Goal: Task Accomplishment & Management: Use online tool/utility

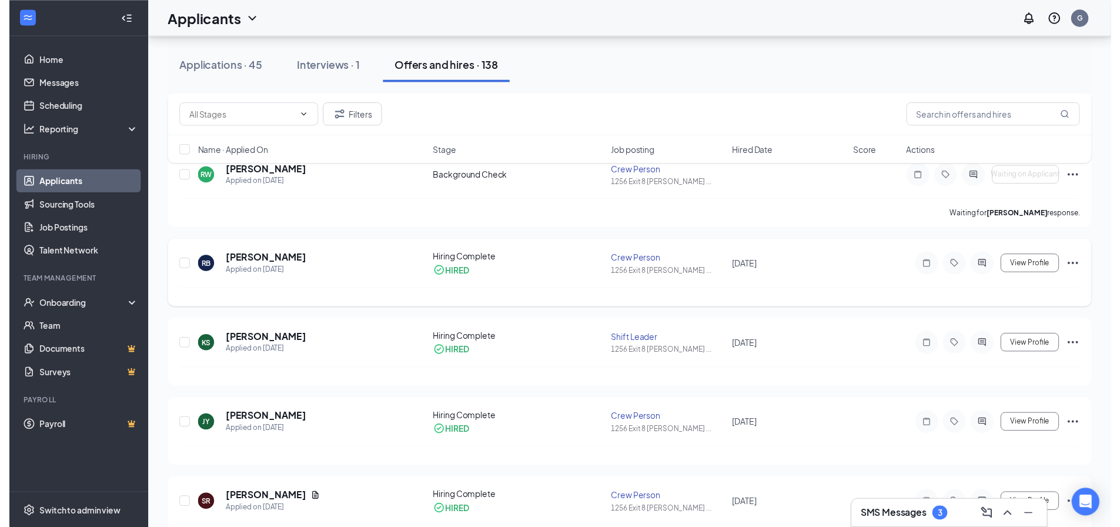
scroll to position [235, 0]
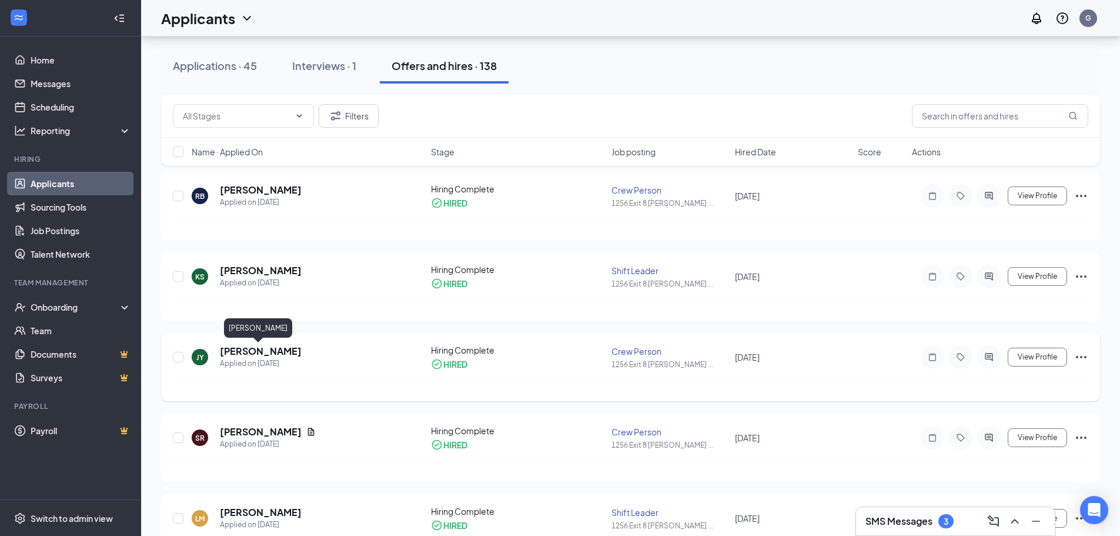
click at [275, 349] on h5 "[PERSON_NAME]" at bounding box center [261, 351] width 82 height 13
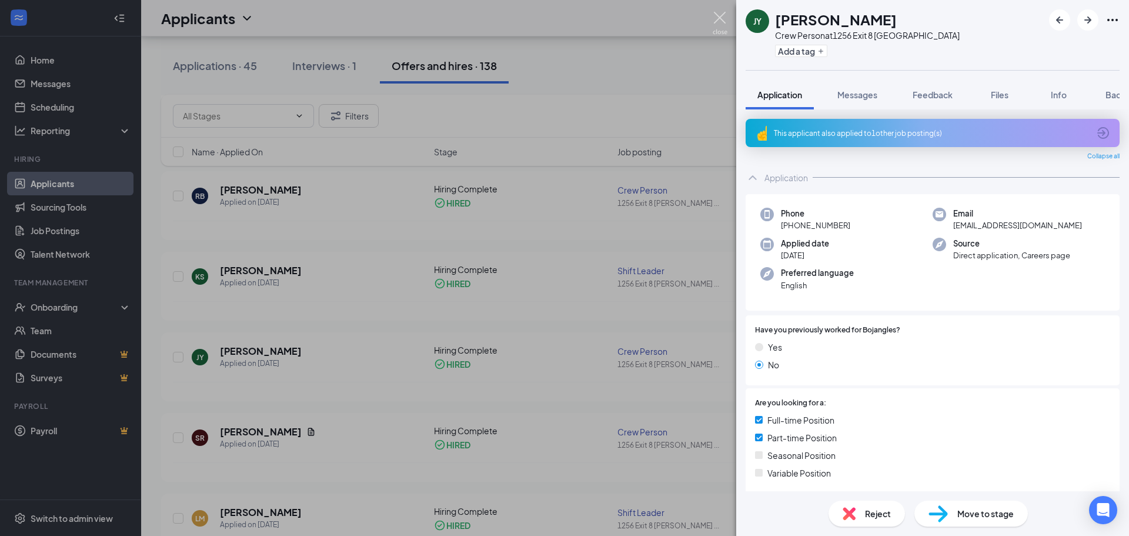
click at [719, 27] on img at bounding box center [720, 23] width 15 height 23
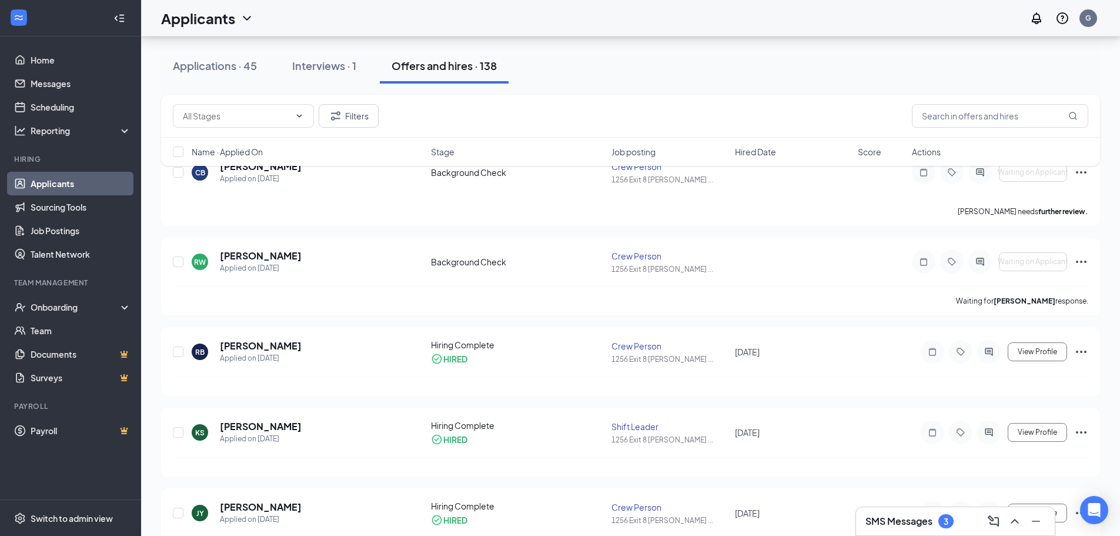
scroll to position [59, 0]
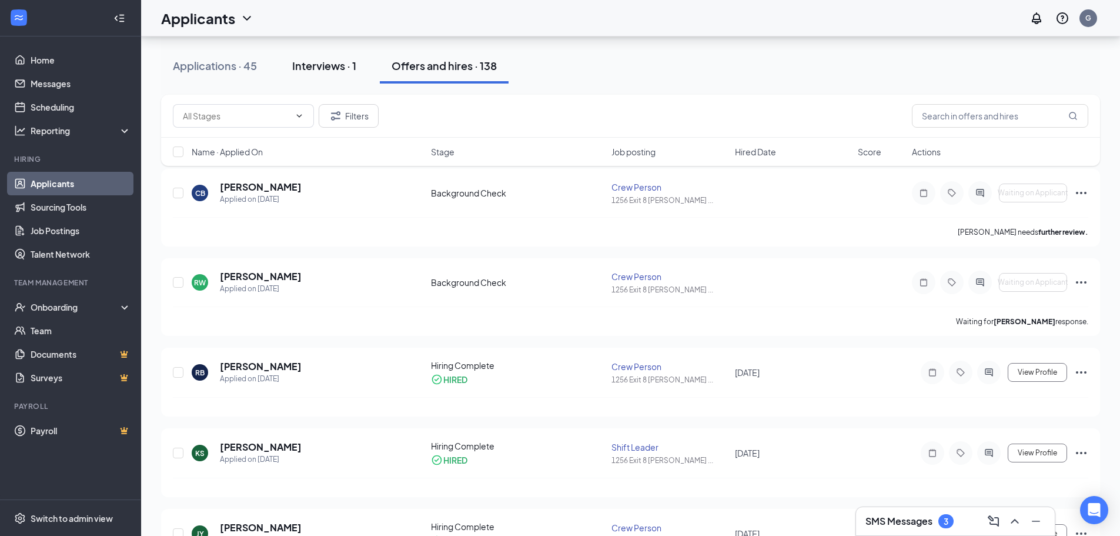
click at [314, 66] on div "Interviews · 1" at bounding box center [324, 65] width 64 height 15
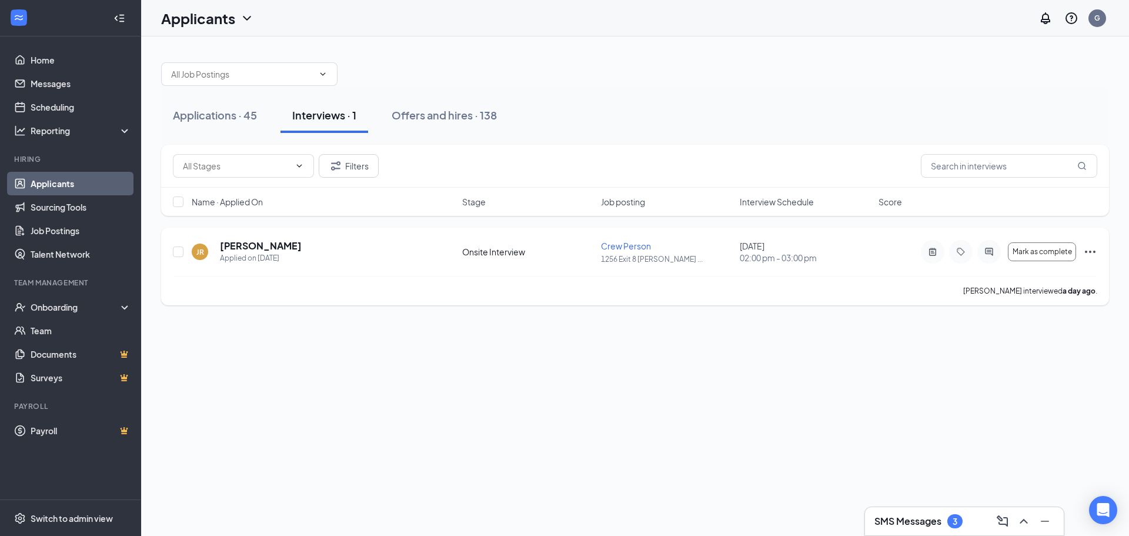
click at [1087, 249] on icon "Ellipses" at bounding box center [1090, 252] width 14 height 14
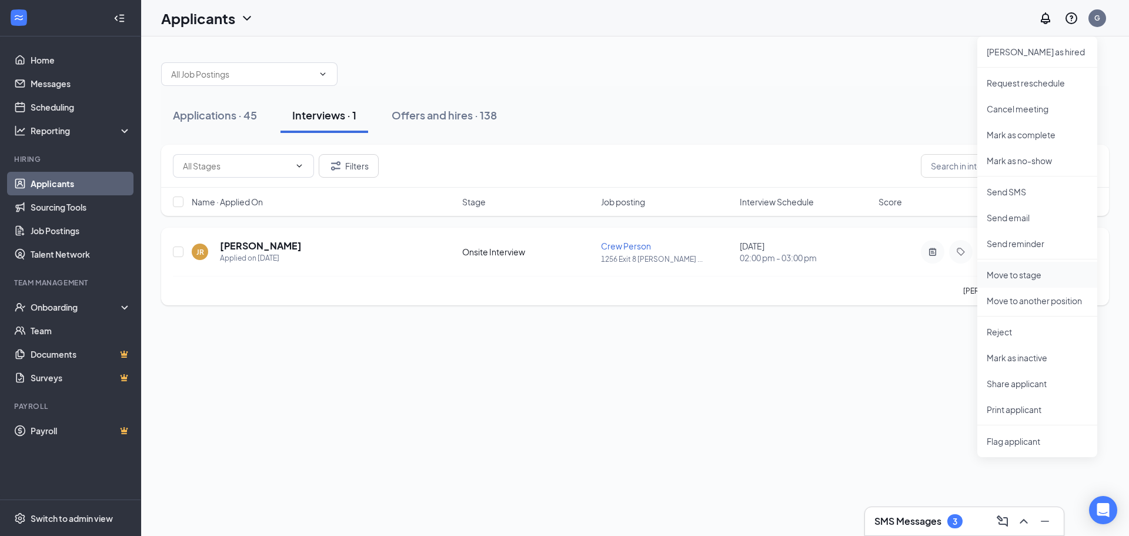
click at [1021, 270] on p "Move to stage" at bounding box center [1036, 275] width 101 height 12
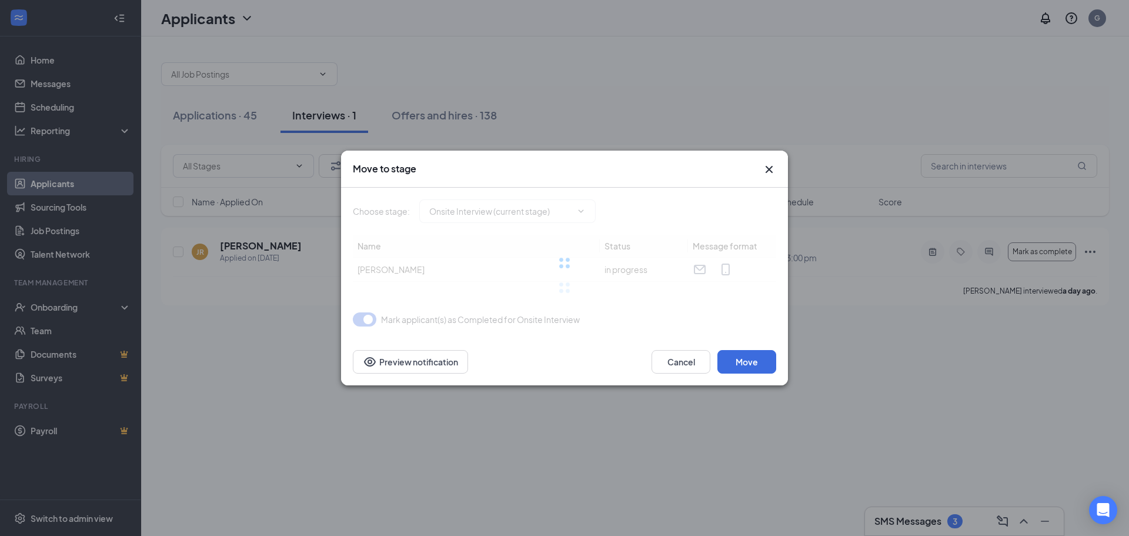
type input "Background Check (next stage)"
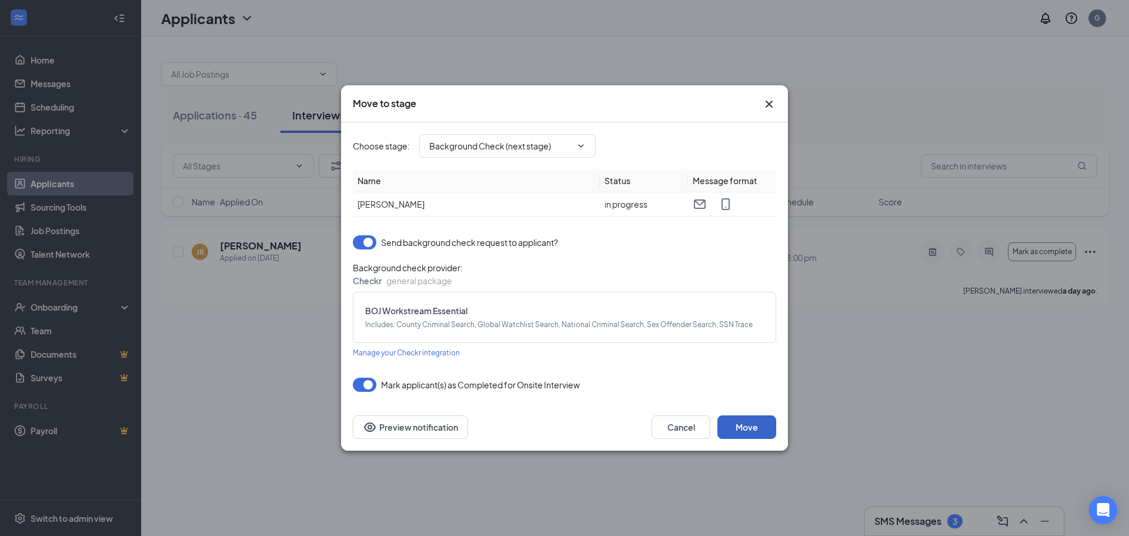
click at [734, 422] on button "Move" at bounding box center [746, 427] width 59 height 24
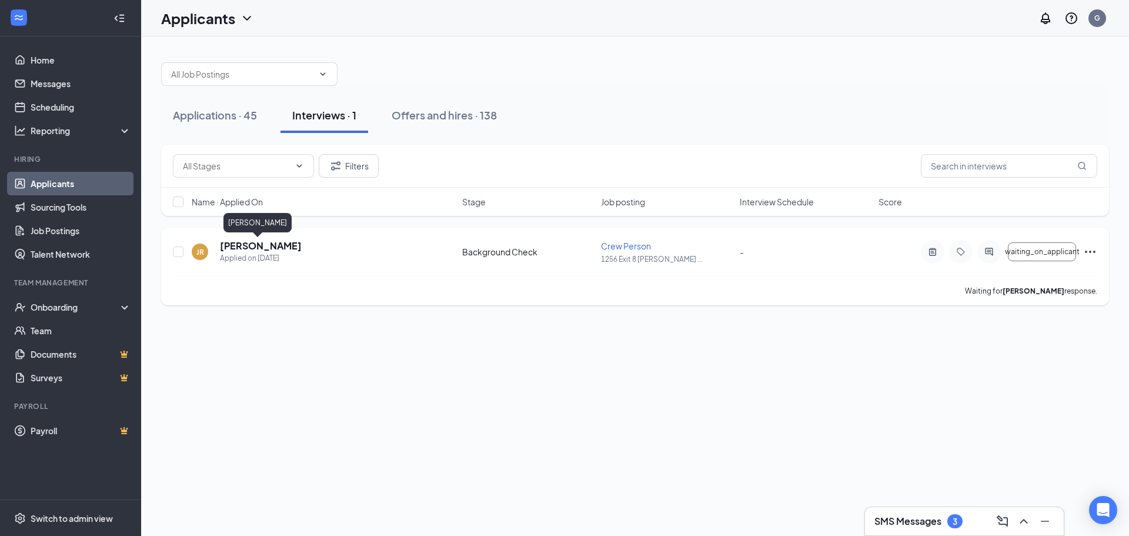
click at [248, 242] on h5 "[PERSON_NAME]" at bounding box center [261, 245] width 82 height 13
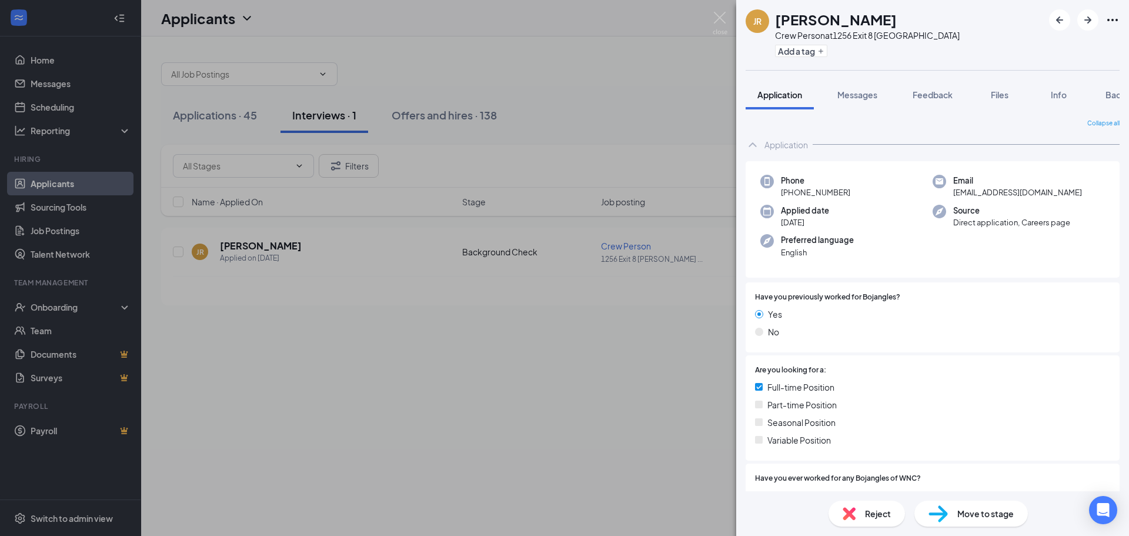
click at [439, 319] on div "JR [PERSON_NAME] Crew Person at 1256 Exit 8 Morristown Add a tag Application Me…" at bounding box center [564, 268] width 1129 height 536
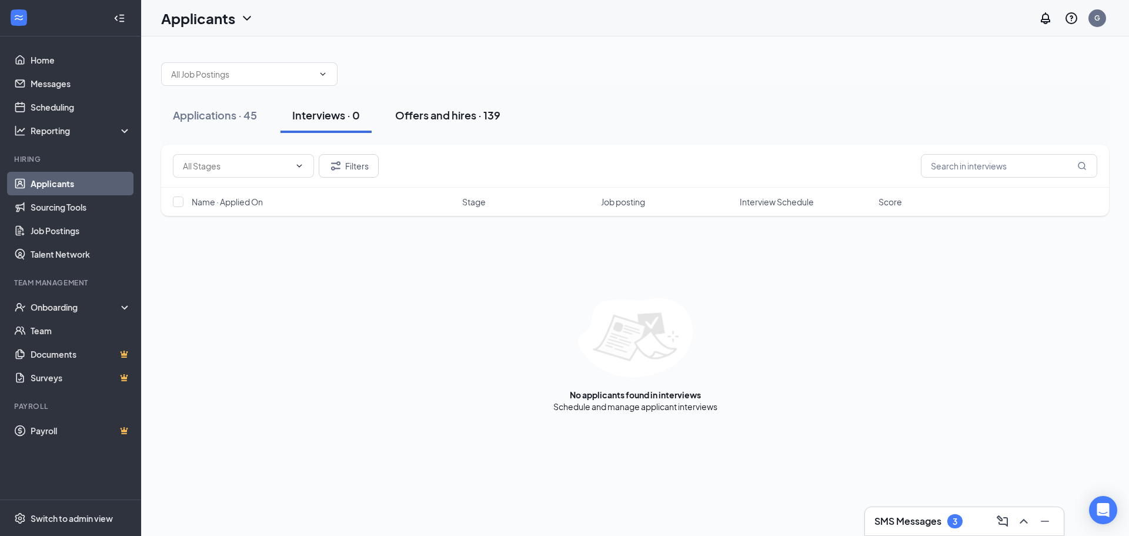
click at [443, 120] on div "Offers and hires · 139" at bounding box center [447, 115] width 105 height 15
